Goal: Task Accomplishment & Management: Manage account settings

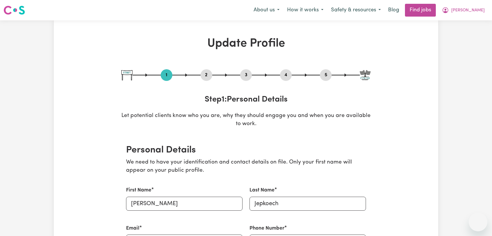
select select "[DEMOGRAPHIC_DATA]"
select select "Student Visa"
select select "Studying a healthcare related degree or qualification"
select select "42"
select select "50"
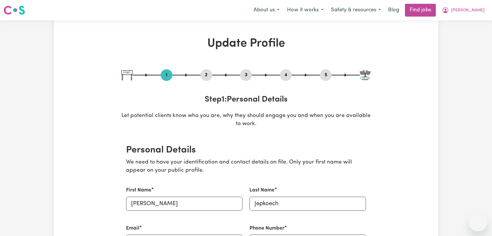
select select "60"
click at [473, 8] on span "[PERSON_NAME]" at bounding box center [467, 10] width 33 height 6
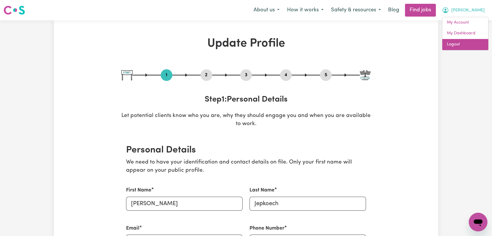
click at [469, 47] on link "Logout" at bounding box center [465, 44] width 46 height 11
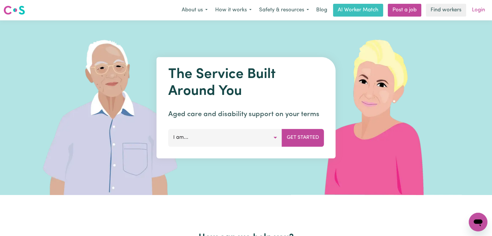
click at [481, 9] on link "Login" at bounding box center [478, 10] width 20 height 13
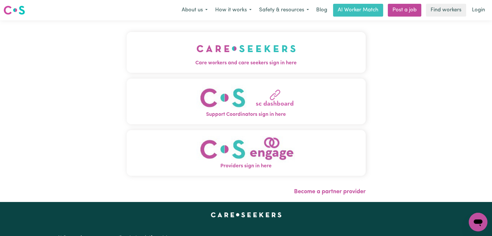
click at [227, 44] on img "Care workers and care seekers sign in here" at bounding box center [245, 49] width 99 height 22
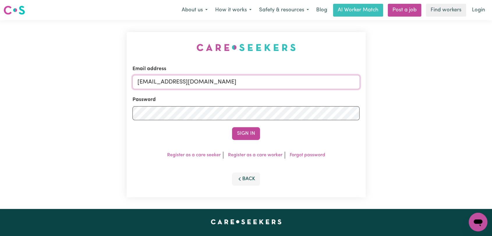
click at [286, 76] on input "[EMAIL_ADDRESS][DOMAIN_NAME]" at bounding box center [245, 82] width 227 height 14
drag, startPoint x: 167, startPoint y: 85, endPoint x: 268, endPoint y: 89, distance: 100.5
click at [268, 89] on form "Email address Superuser~[EMAIL_ADDRESS][DOMAIN_NAME] Password Sign In" at bounding box center [245, 102] width 227 height 75
type input "Superuser~[EMAIL_ADDRESS][DOMAIN_NAME]"
click at [242, 135] on button "Sign In" at bounding box center [246, 133] width 28 height 13
